Goal: Transaction & Acquisition: Download file/media

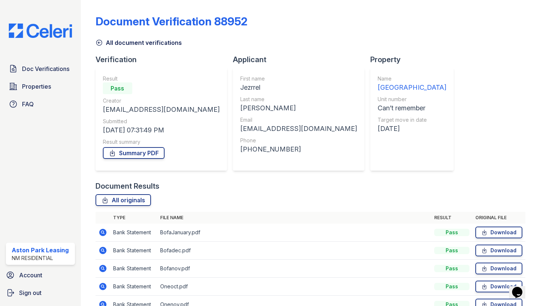
click at [54, 34] on img at bounding box center [40, 31] width 75 height 14
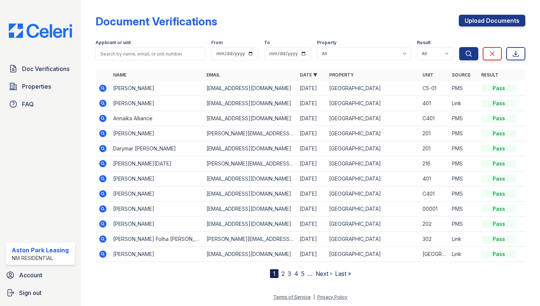
click at [104, 87] on icon at bounding box center [102, 88] width 9 height 9
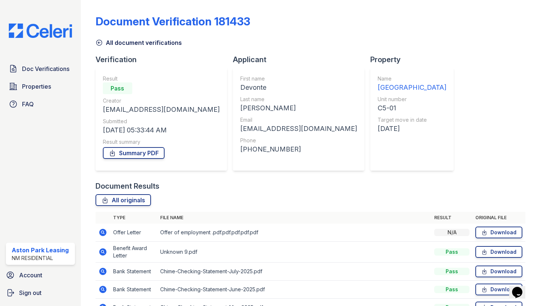
scroll to position [43, 0]
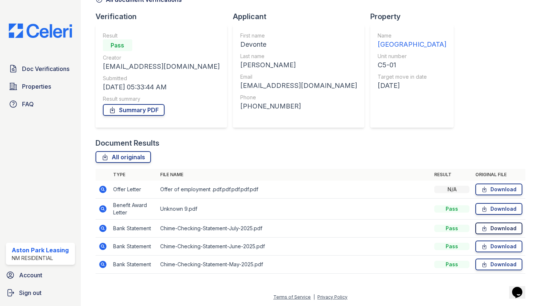
click at [496, 228] on link "Download" at bounding box center [498, 228] width 47 height 12
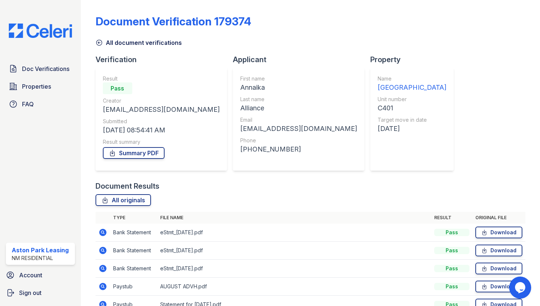
scroll to position [76, 0]
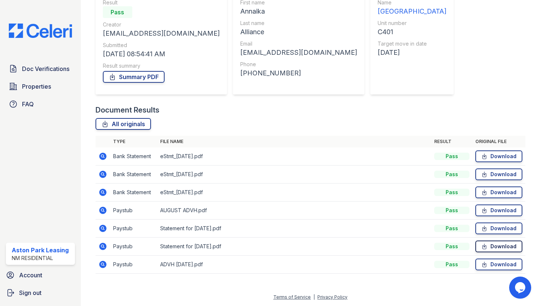
click at [491, 245] on link "Download" at bounding box center [498, 246] width 47 height 12
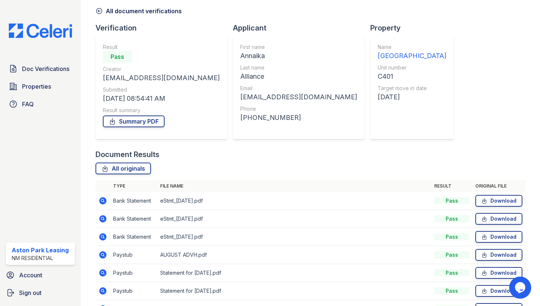
scroll to position [0, 0]
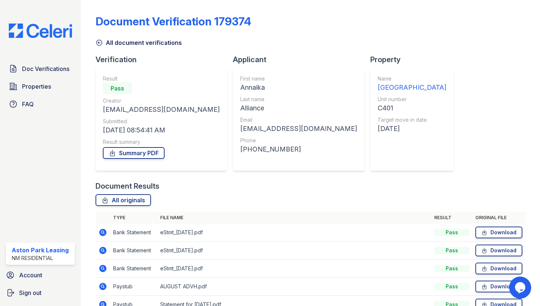
click at [35, 34] on img at bounding box center [40, 31] width 75 height 14
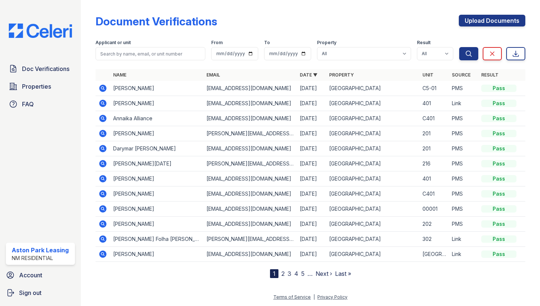
click at [104, 86] on icon at bounding box center [102, 87] width 7 height 7
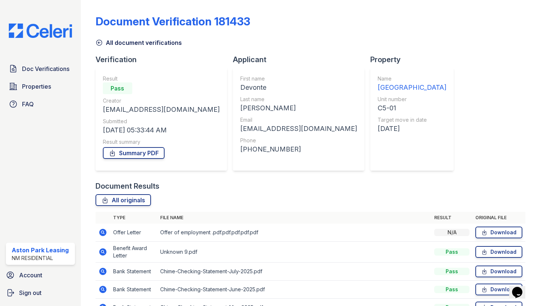
scroll to position [43, 0]
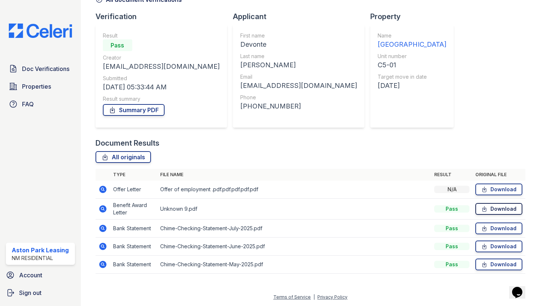
click at [499, 210] on link "Download" at bounding box center [498, 209] width 47 height 12
click at [493, 231] on link "Download" at bounding box center [498, 228] width 47 height 12
click at [507, 245] on link "Download" at bounding box center [498, 246] width 47 height 12
click at [514, 266] on link "Download" at bounding box center [498, 264] width 47 height 12
click at [499, 188] on link "Download" at bounding box center [498, 189] width 47 height 12
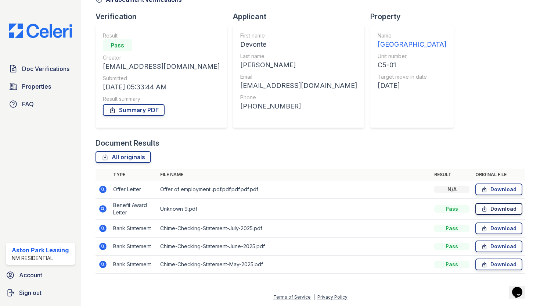
click at [511, 207] on link "Download" at bounding box center [498, 209] width 47 height 12
click at [498, 227] on link "Download" at bounding box center [498, 228] width 47 height 12
click at [499, 188] on link "Download" at bounding box center [498, 189] width 47 height 12
